Goal: Information Seeking & Learning: Learn about a topic

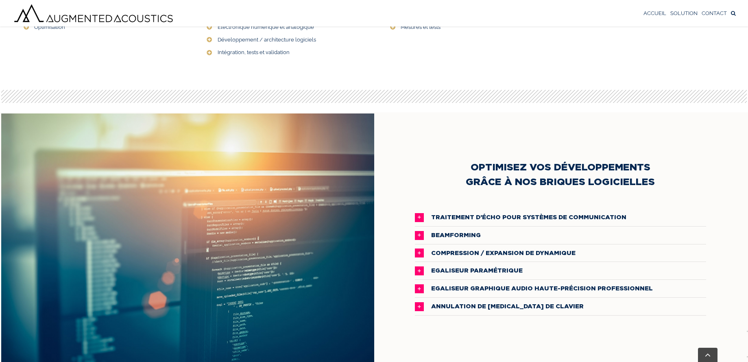
scroll to position [496, 0]
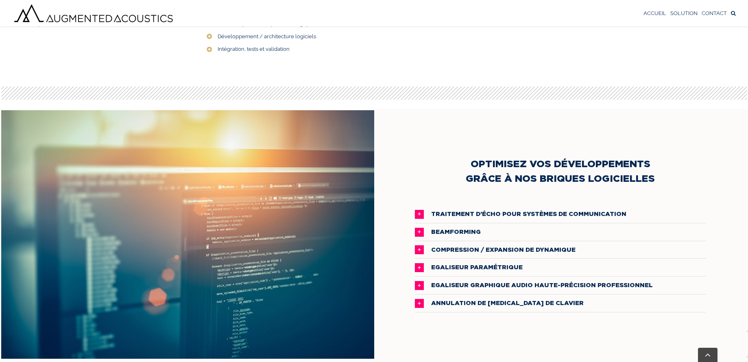
drag, startPoint x: 551, startPoint y: 161, endPoint x: 656, endPoint y: 179, distance: 107.4
click at [656, 179] on h2 "OPTIMISEZ VOS DÉVELOPPEMENTS GRÂCE À NOS BRIQUES LOGICIELLES" at bounding box center [561, 170] width 292 height 29
click at [479, 305] on span "ANNULATION DE [MEDICAL_DATA] DE CLAVIER" at bounding box center [507, 303] width 153 height 9
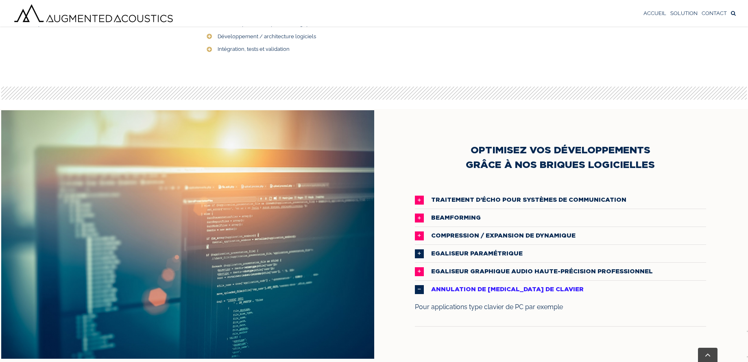
click at [485, 253] on span "EGALISEUR PARAMÉTRIQUE" at bounding box center [477, 253] width 92 height 9
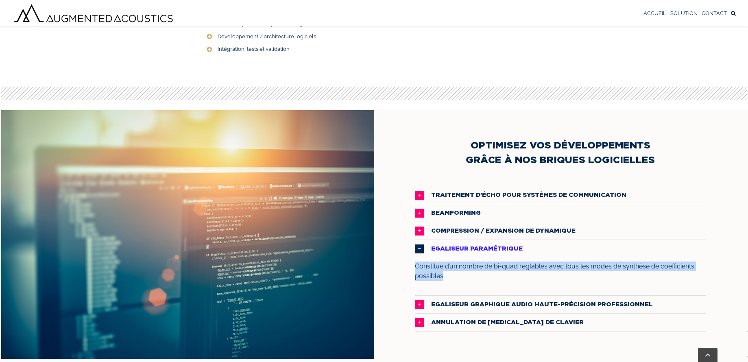
drag, startPoint x: 409, startPoint y: 266, endPoint x: 466, endPoint y: 284, distance: 60.2
click at [466, 284] on div "OPTIMISEZ VOS DÉVELOPPEMENTS GRÂCE À NOS BRIQUES LOGICIELLES TRAITEMENT D’ÉCHO …" at bounding box center [560, 234] width 373 height 249
click at [466, 284] on div "Constitué d’un nombre de bi-quad réglables avec tous les modes de synthèse de c…" at bounding box center [561, 277] width 292 height 38
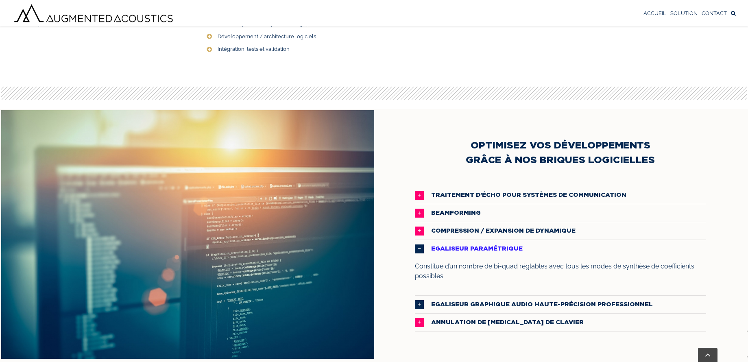
click at [460, 300] on span "EGALISEUR GRAPHIQUE AUDIO HAUTE-PRÉCISION PROFESSIONNEL" at bounding box center [542, 304] width 222 height 9
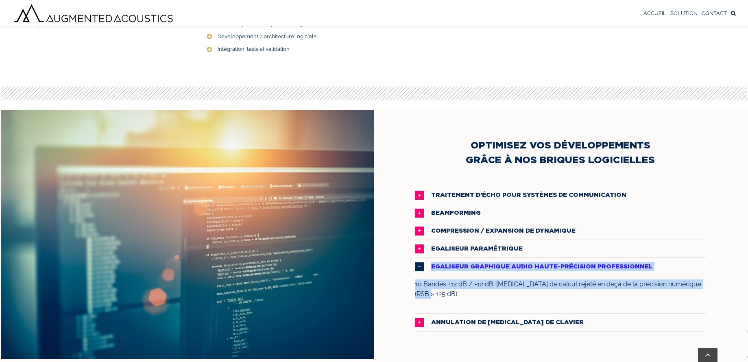
drag, startPoint x: 430, startPoint y: 299, endPoint x: 408, endPoint y: 269, distance: 37.5
click at [408, 269] on div "OPTIMISEZ VOS DÉVELOPPEMENTS GRÂCE À NOS BRIQUES LOGICIELLES TRAITEMENT D’ÉCHO …" at bounding box center [560, 234] width 373 height 249
click at [419, 250] on icon at bounding box center [419, 249] width 9 height 9
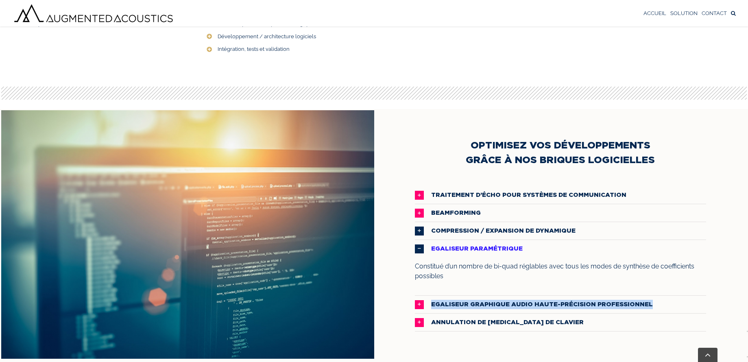
click at [420, 231] on icon at bounding box center [419, 231] width 9 height 9
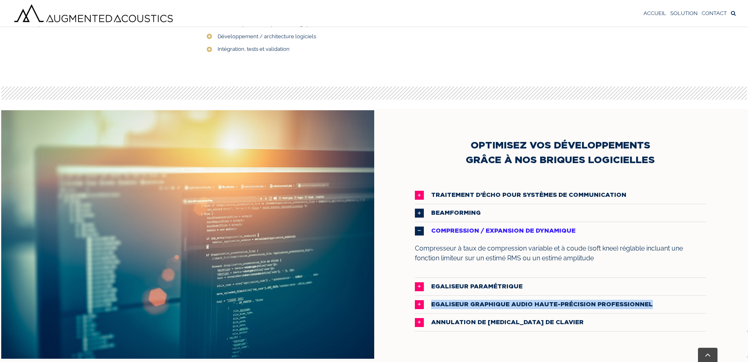
click at [416, 210] on icon at bounding box center [419, 213] width 9 height 9
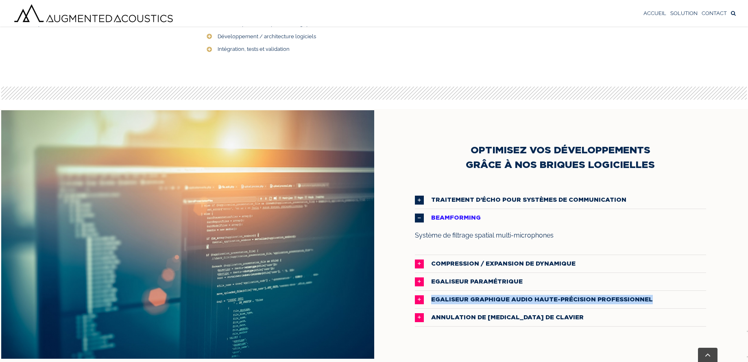
click at [418, 199] on icon at bounding box center [419, 200] width 9 height 9
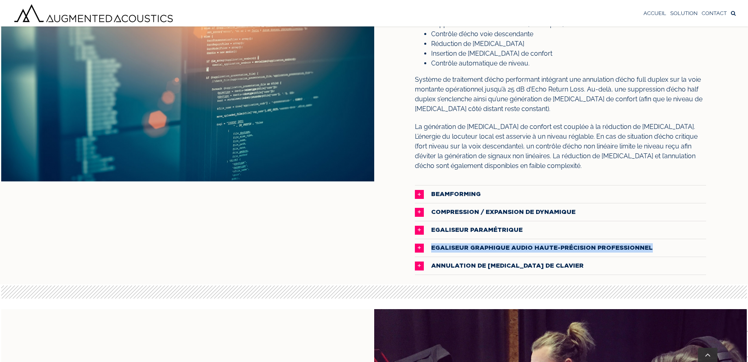
scroll to position [683, 0]
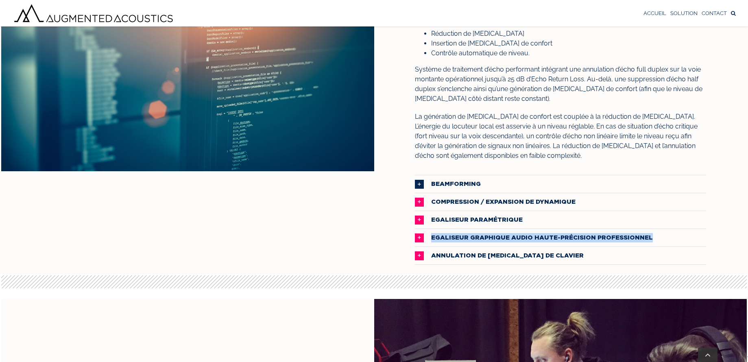
click at [417, 181] on icon at bounding box center [419, 184] width 9 height 9
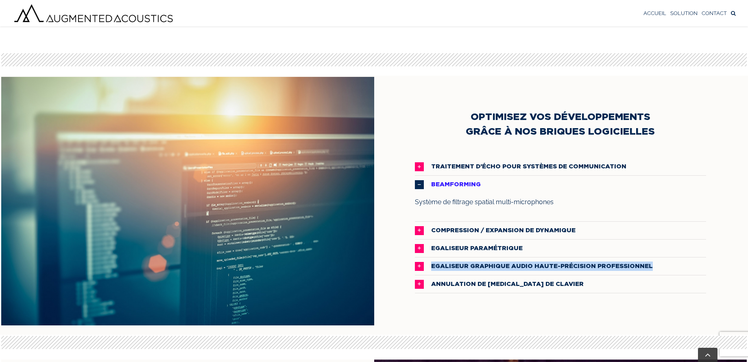
scroll to position [525, 0]
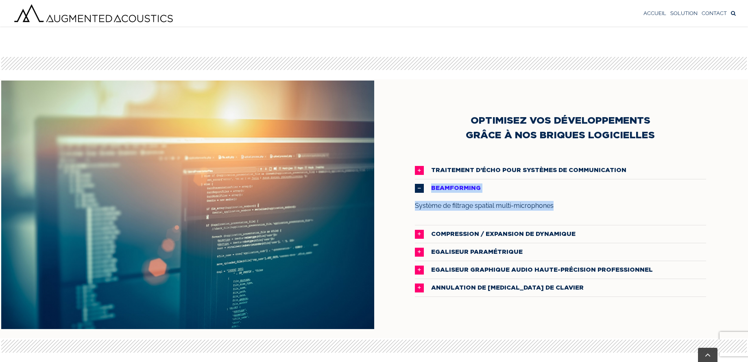
drag, startPoint x: 557, startPoint y: 207, endPoint x: 425, endPoint y: 185, distance: 133.6
click at [425, 185] on div "BEAMFORMING Système de filtrage spatial multi-microphones" at bounding box center [561, 202] width 292 height 46
copy div "BEAMFORMING Système de filtrage spatial multi-microphones"
